Goal: Information Seeking & Learning: Understand process/instructions

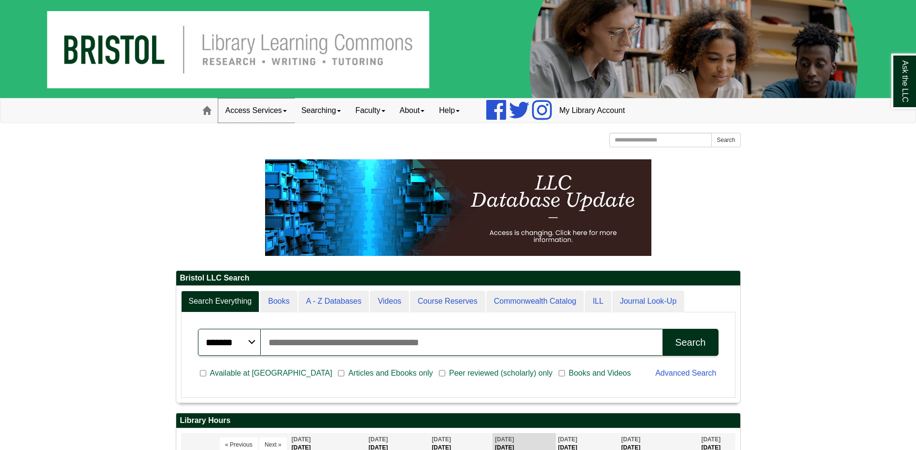
click at [269, 114] on link "Access Services" at bounding box center [256, 111] width 76 height 24
click at [425, 111] on link "About" at bounding box center [413, 111] width 40 height 24
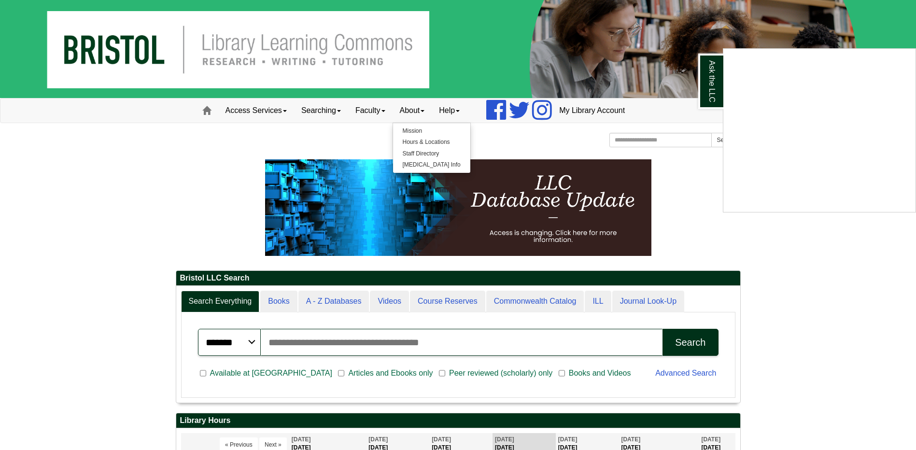
click at [460, 111] on div "Ask the LLC" at bounding box center [458, 225] width 916 height 450
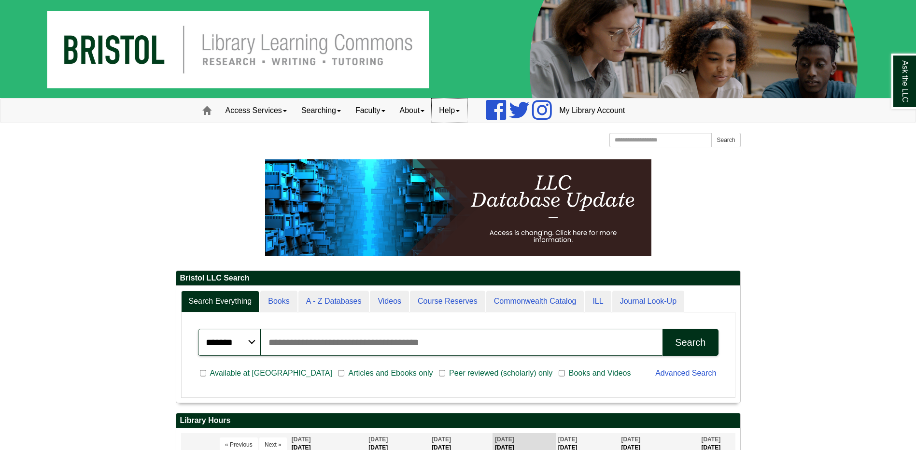
click at [460, 111] on link "Help" at bounding box center [449, 111] width 35 height 24
click at [419, 110] on link "About" at bounding box center [413, 111] width 40 height 24
click at [371, 112] on link "Faculty" at bounding box center [370, 111] width 44 height 24
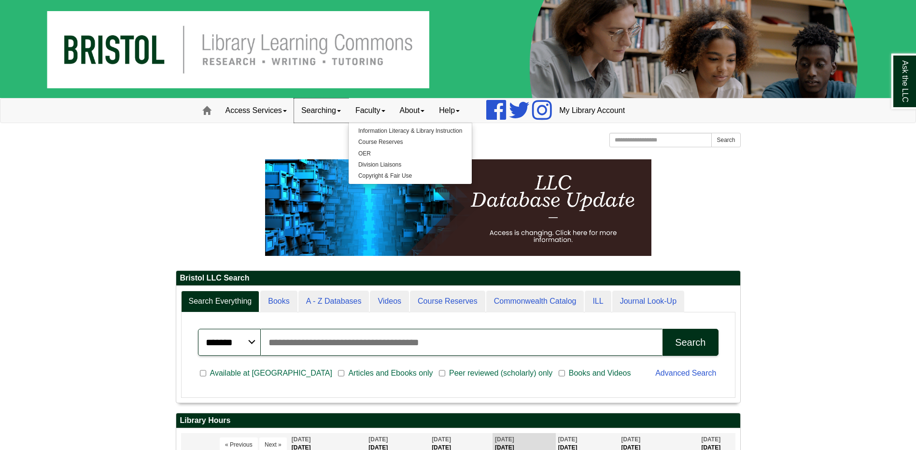
click at [335, 111] on link "Searching" at bounding box center [321, 111] width 54 height 24
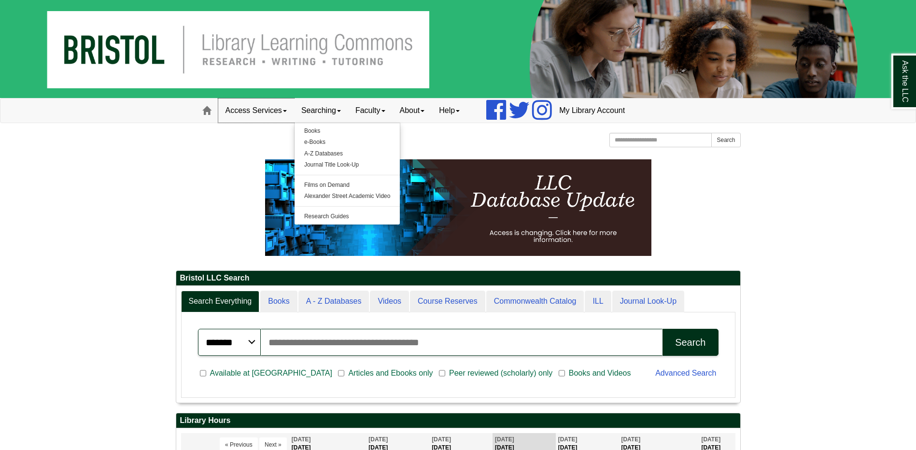
click at [269, 113] on link "Access Services" at bounding box center [256, 111] width 76 height 24
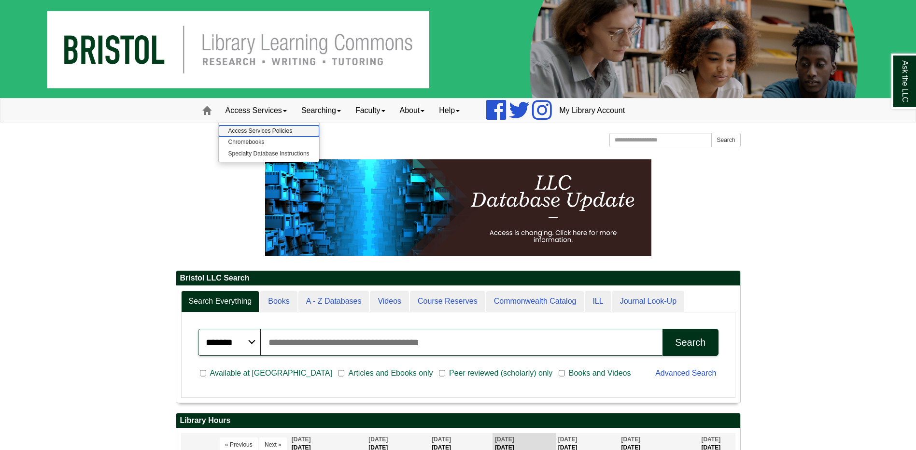
click at [258, 130] on link "Access Services Policies" at bounding box center [269, 131] width 100 height 11
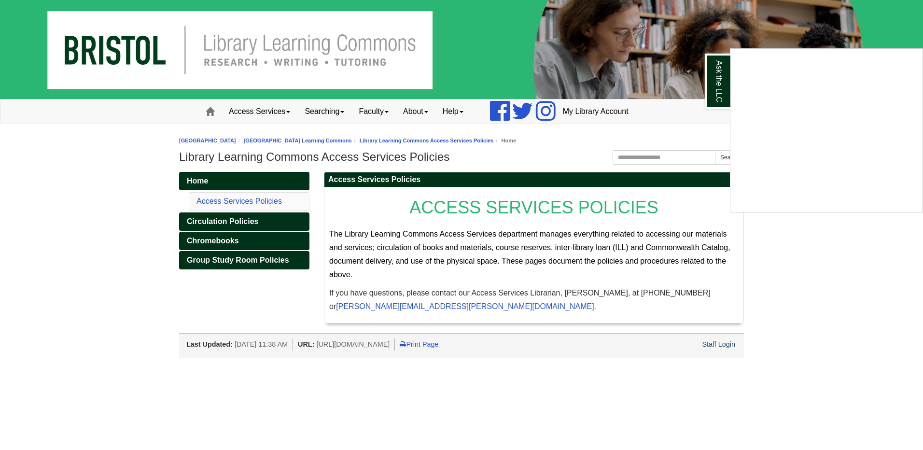
click at [227, 179] on div "Ask the LLC" at bounding box center [461, 225] width 923 height 450
